Goal: Task Accomplishment & Management: Use online tool/utility

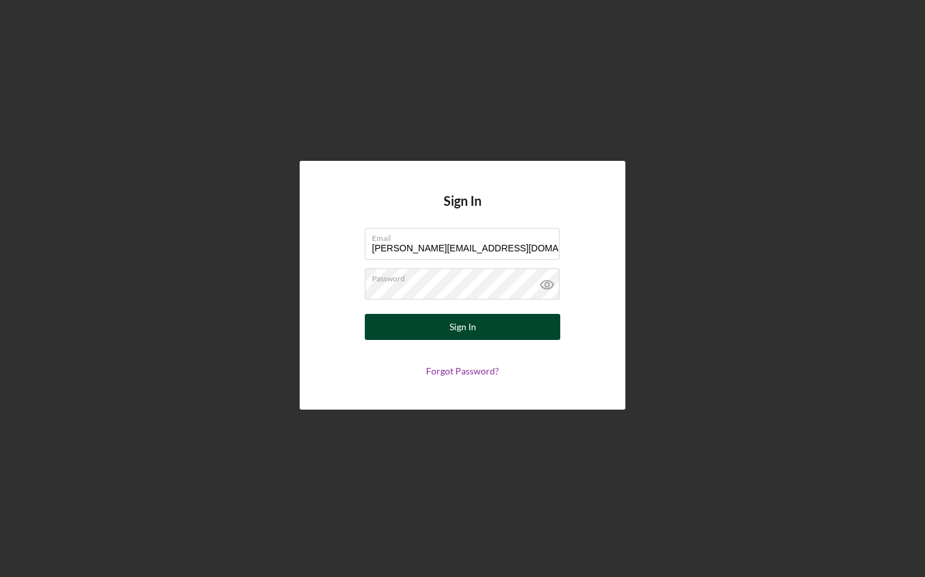
click at [408, 333] on button "Sign In" at bounding box center [462, 327] width 195 height 26
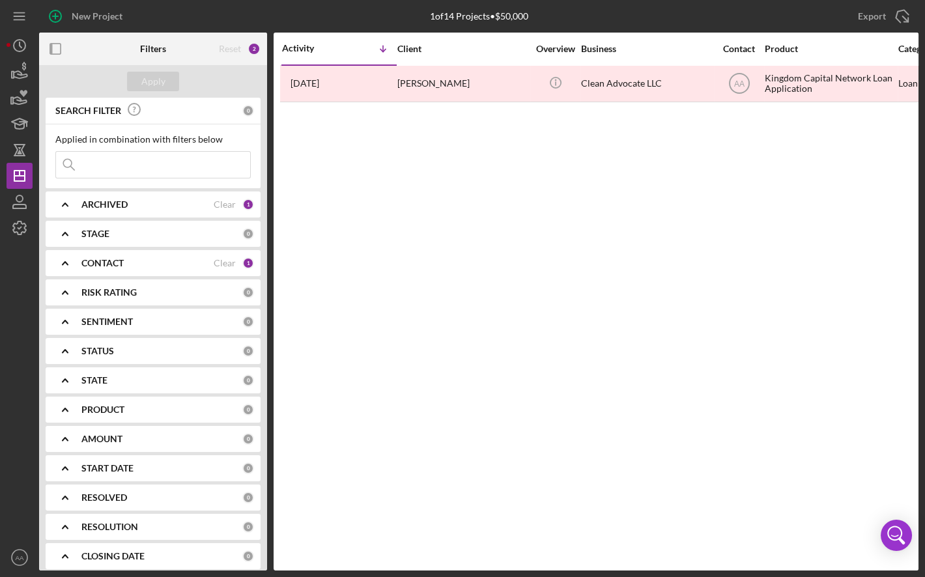
scroll to position [66, 0]
